Goal: Information Seeking & Learning: Find specific fact

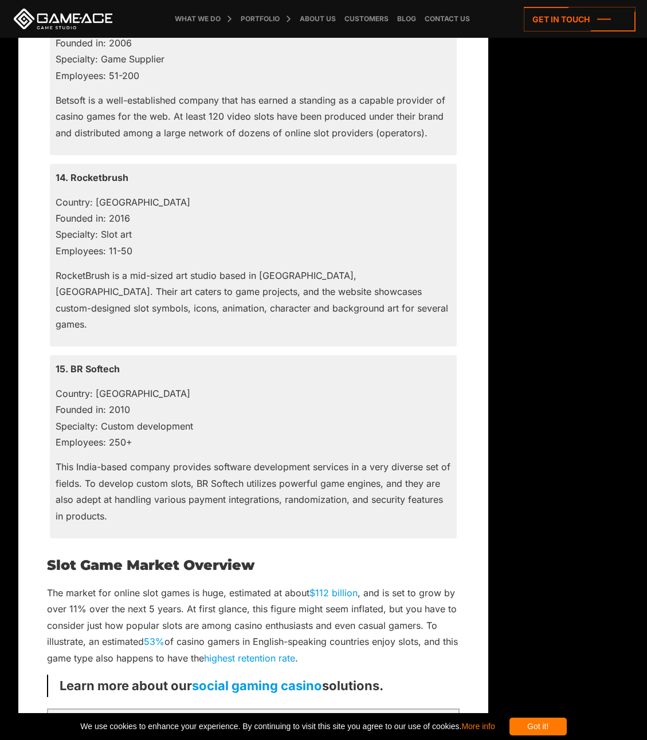
scroll to position [3638, 0]
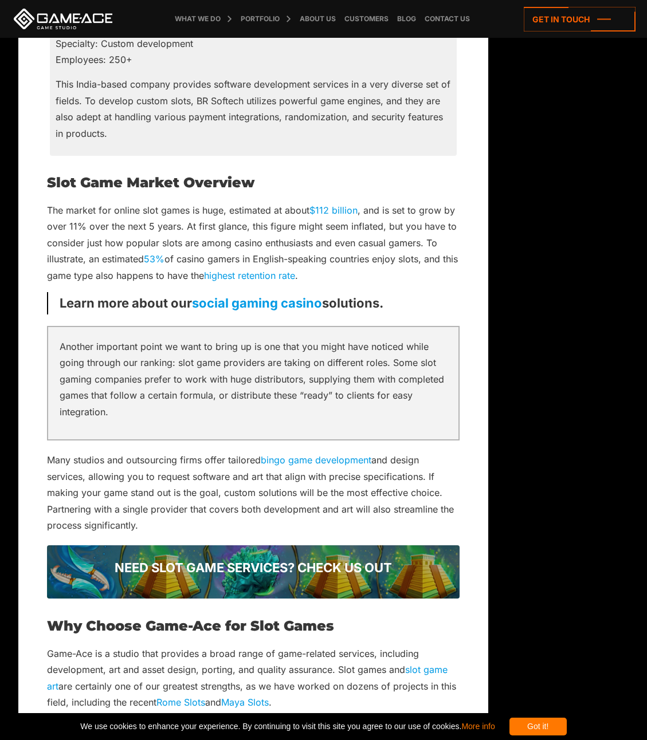
drag, startPoint x: 244, startPoint y: 425, endPoint x: 250, endPoint y: 399, distance: 26.0
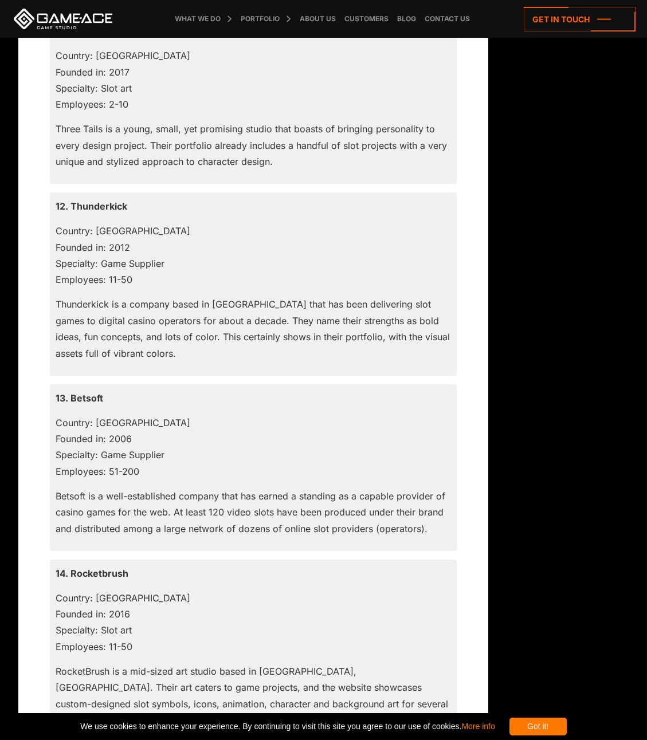
scroll to position [2906, 0]
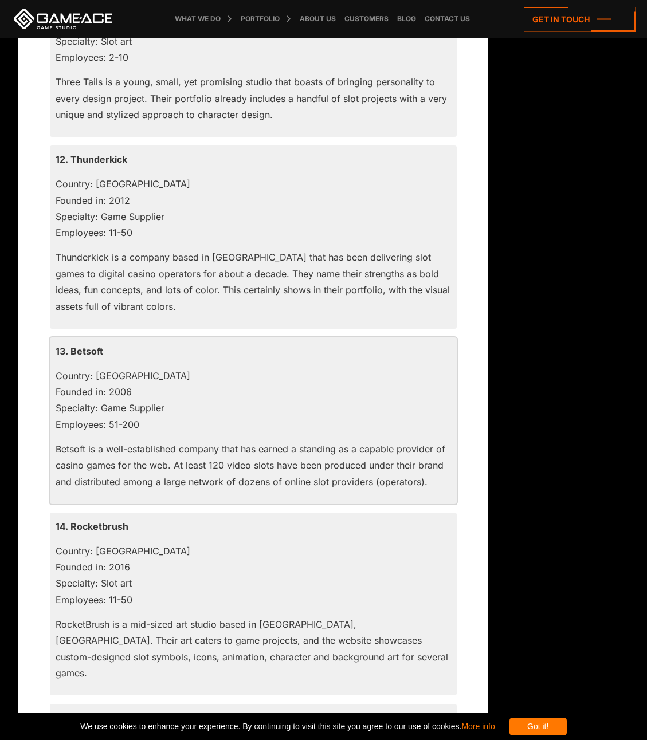
click at [91, 349] on p "13. Betsoft" at bounding box center [253, 351] width 395 height 16
click at [94, 362] on div "13. Betsoft Country: Malta Founded in: 2006 Specialty: Game Supplier Employees:…" at bounding box center [253, 421] width 407 height 167
click at [96, 350] on p "13. Betsoft" at bounding box center [253, 351] width 395 height 16
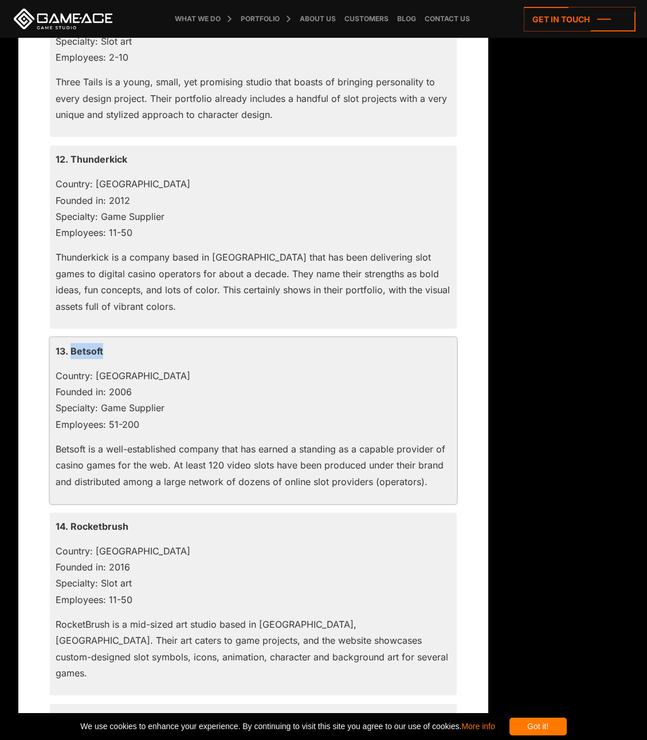
click at [96, 350] on p "13. Betsoft" at bounding box center [253, 351] width 395 height 16
copy p "Betsoft"
